Goal: Navigation & Orientation: Find specific page/section

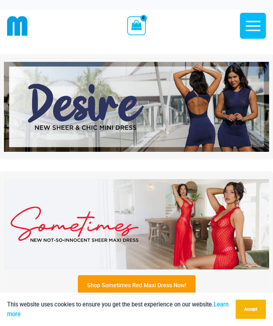
click at [245, 307] on button "Accept" at bounding box center [251, 309] width 30 height 19
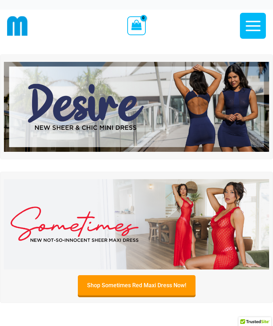
click at [251, 27] on icon "button" at bounding box center [253, 26] width 18 height 18
click at [256, 25] on icon "button" at bounding box center [253, 26] width 18 height 18
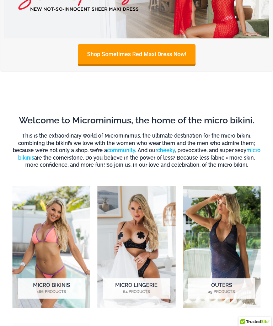
scroll to position [237, 0]
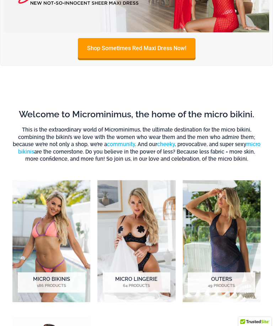
click at [129, 254] on img "Visit product category Micro Lingerie" at bounding box center [136, 241] width 78 height 122
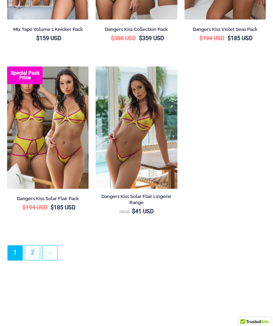
scroll to position [1908, 0]
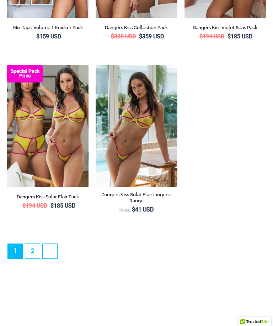
click at [29, 244] on link "2" at bounding box center [32, 251] width 15 height 15
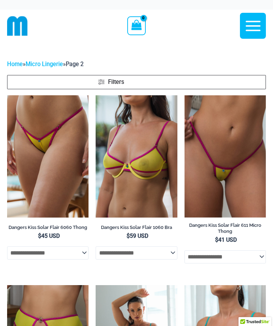
click at [255, 31] on icon "button" at bounding box center [253, 26] width 18 height 18
click at [254, 26] on icon "button" at bounding box center [253, 26] width 15 height 10
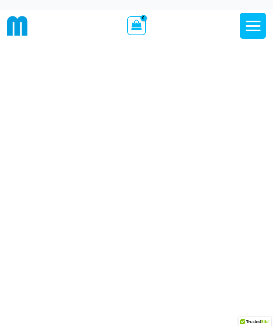
scroll to position [260, 0]
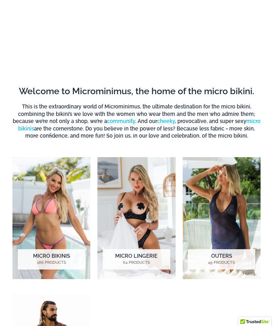
click at [46, 258] on h2 "Micro Bikinis 186 Products" at bounding box center [52, 259] width 68 height 20
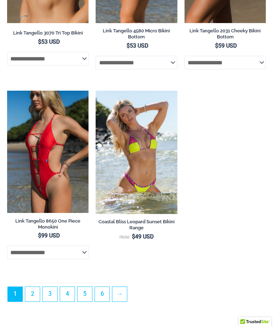
scroll to position [2068, 0]
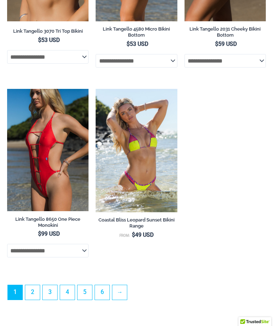
click at [34, 285] on link "2" at bounding box center [32, 292] width 15 height 15
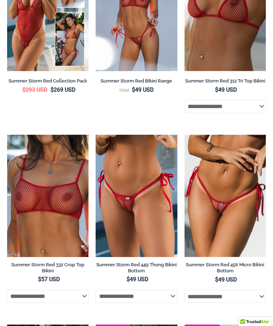
scroll to position [525, 0]
